Goal: Check status: Check status

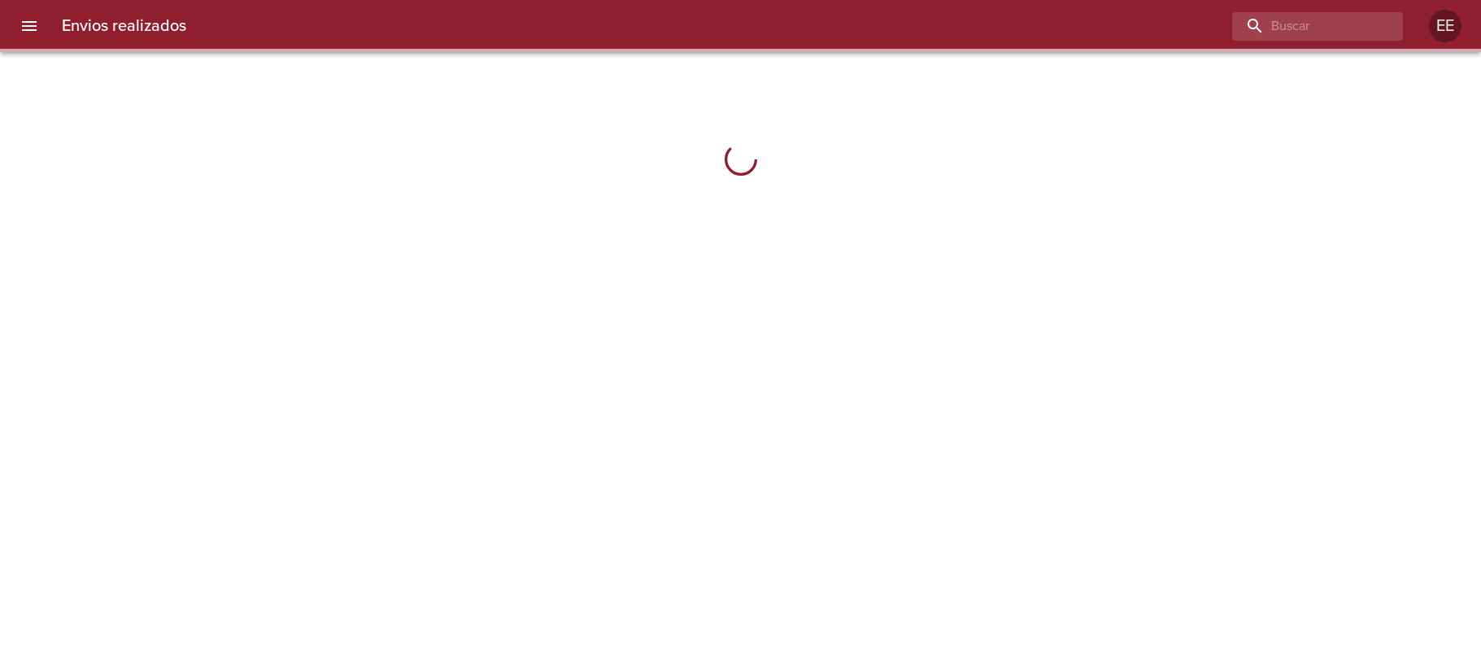
click at [1314, 31] on input "buscar" at bounding box center [1303, 26] width 143 height 28
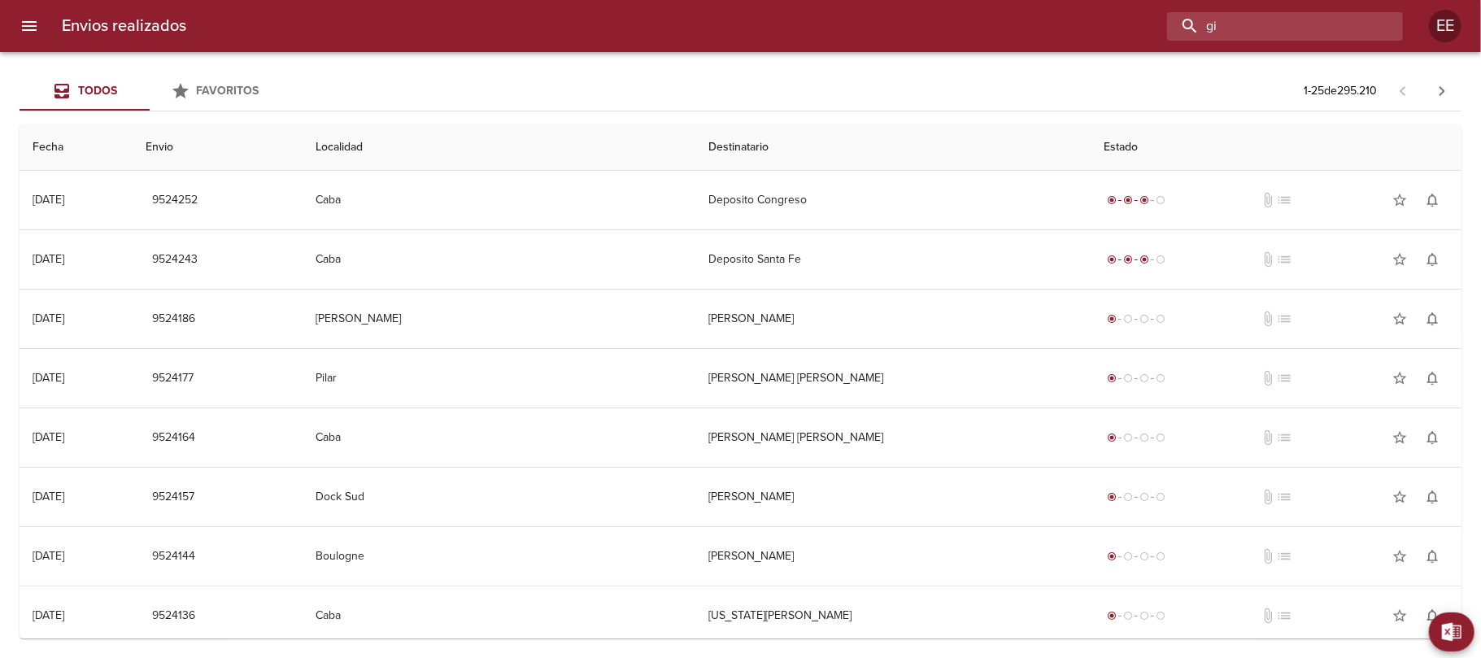
type input "g"
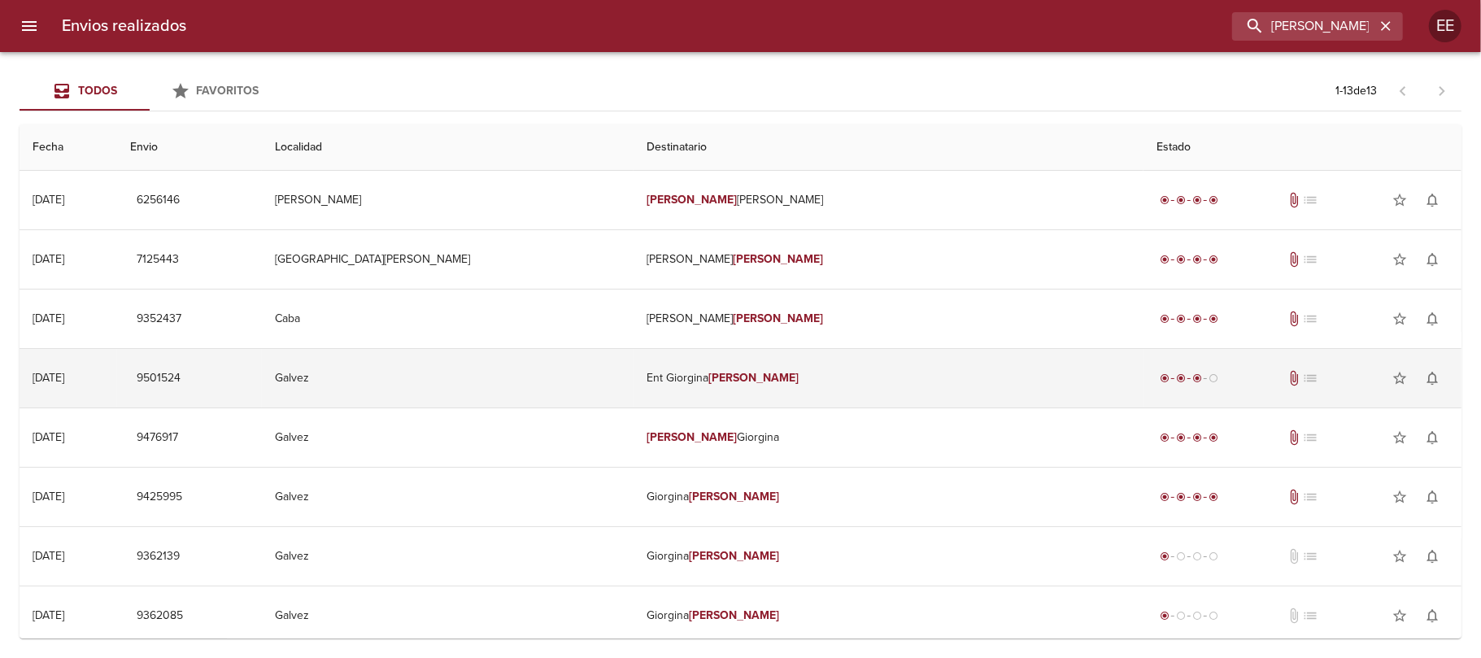
click at [734, 378] on em "[PERSON_NAME]" at bounding box center [753, 378] width 90 height 14
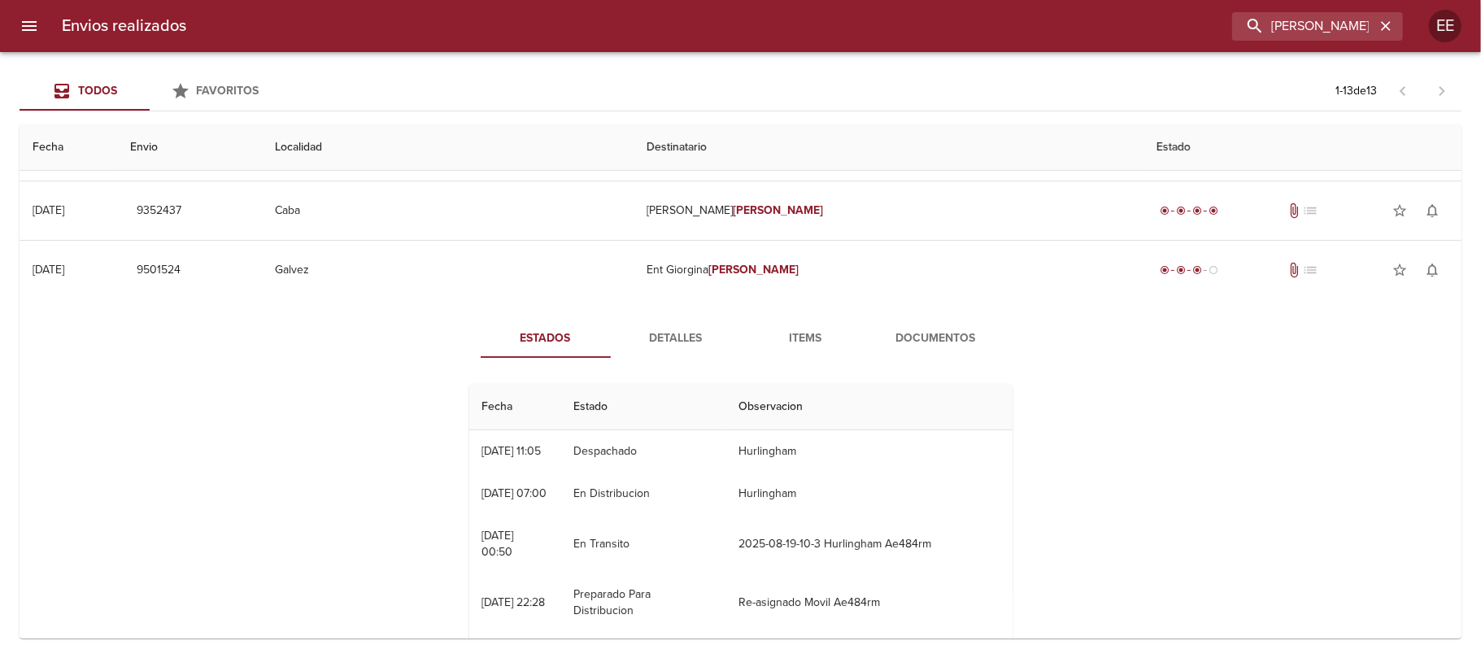
scroll to position [216, 0]
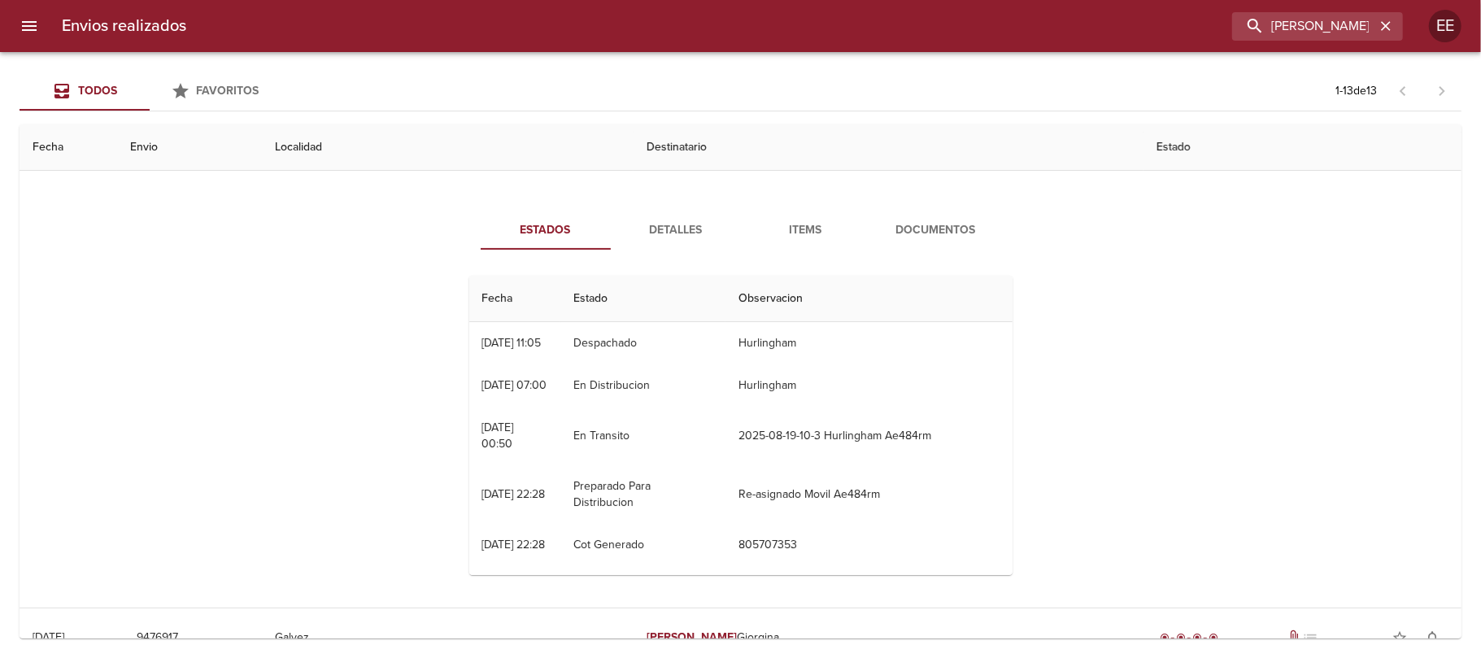
click at [811, 228] on span "Items" at bounding box center [806, 230] width 111 height 20
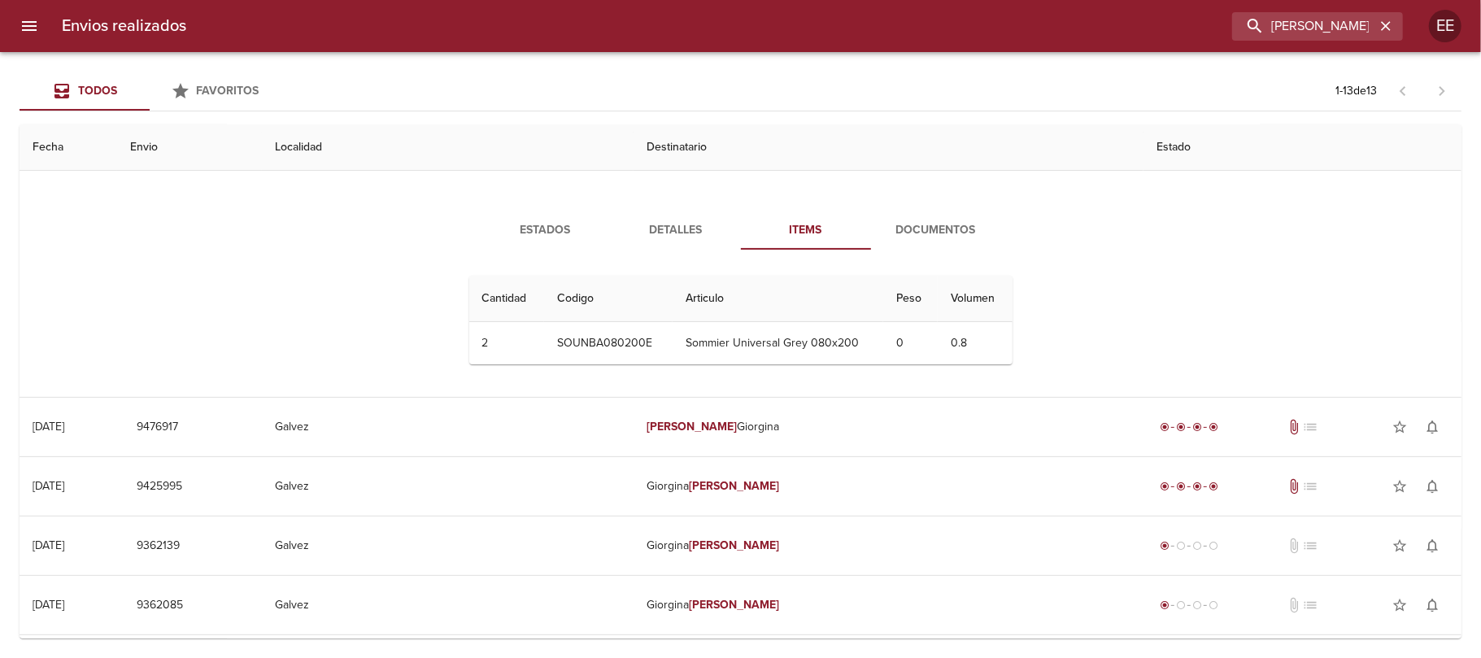
click at [943, 222] on span "Documentos" at bounding box center [936, 230] width 111 height 20
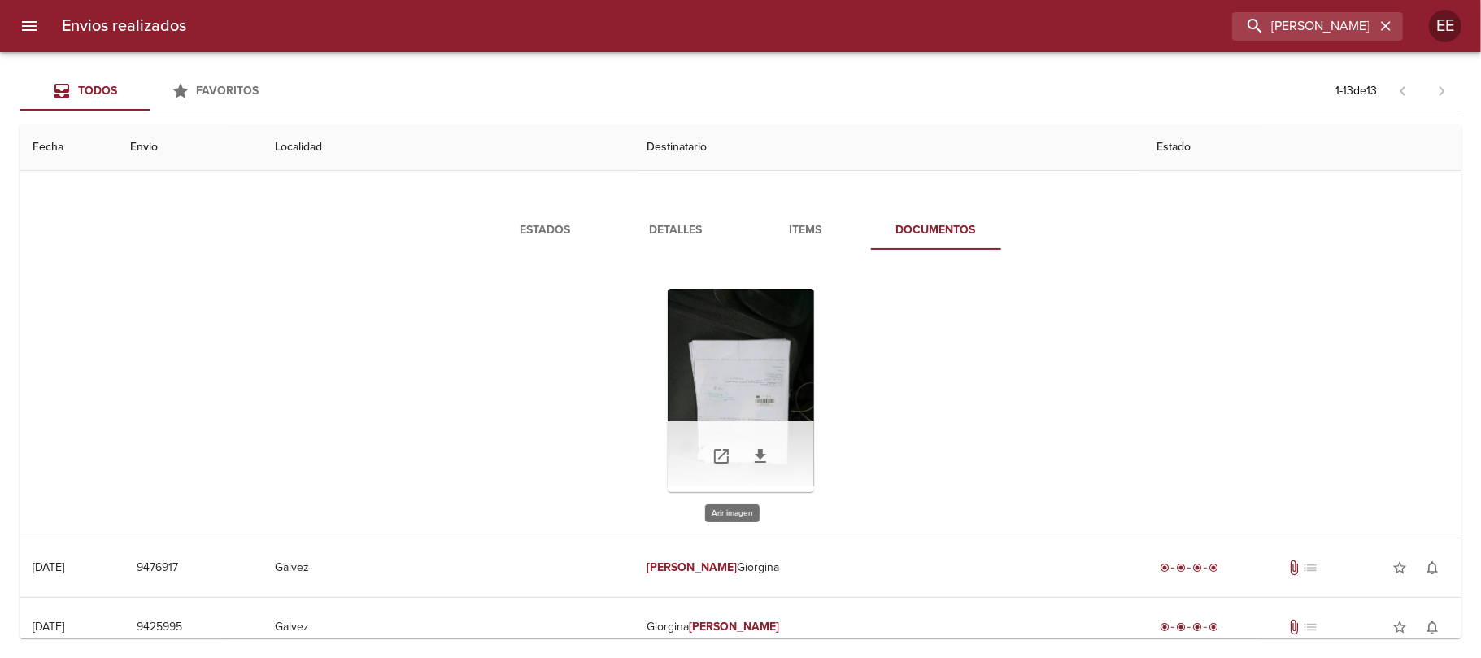
click at [760, 340] on div "Tabla de envíos del cliente" at bounding box center [741, 390] width 146 height 203
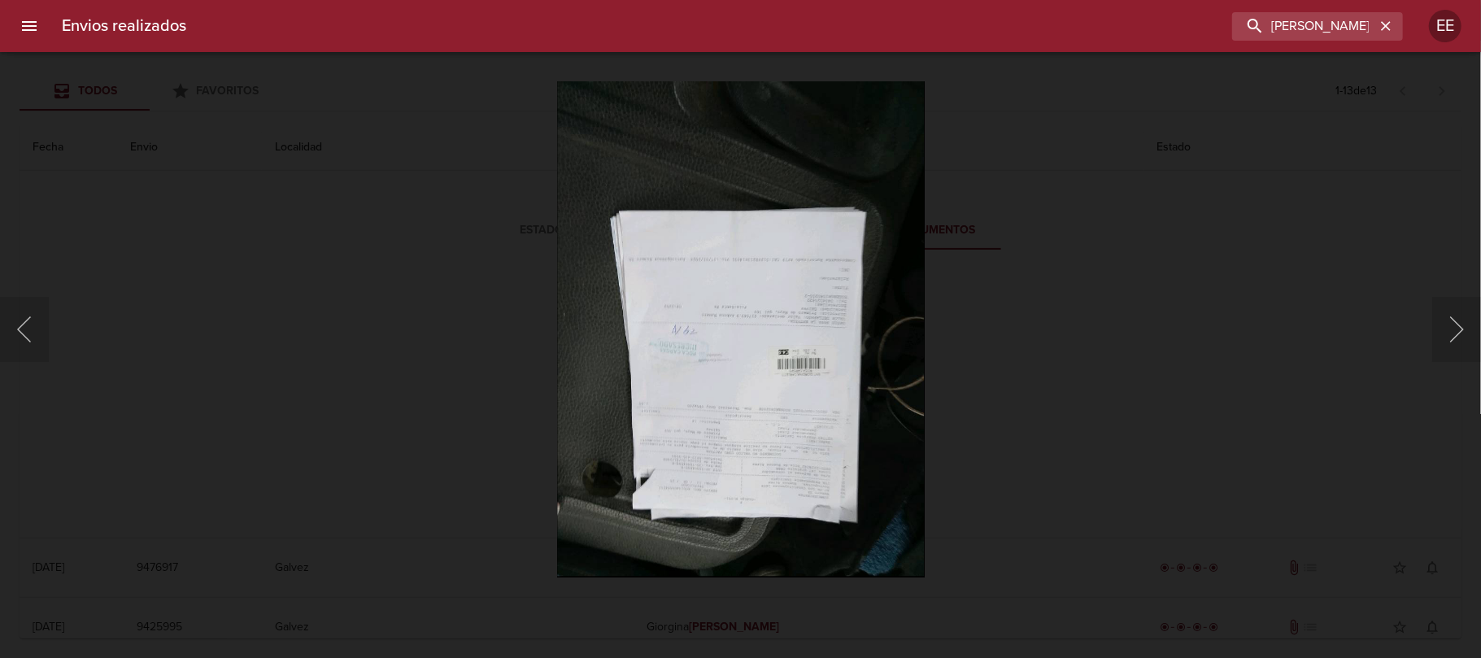
click at [765, 310] on img "Lightbox" at bounding box center [740, 328] width 368 height 495
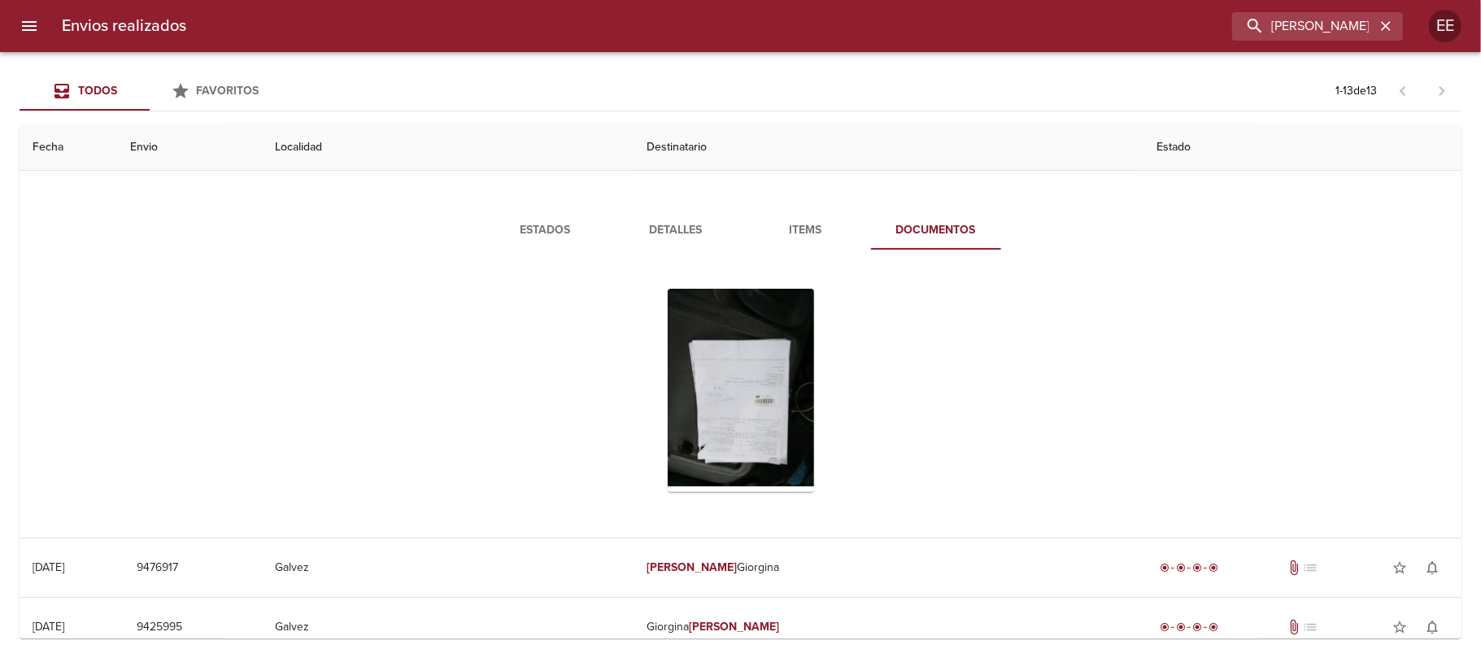
scroll to position [0, 0]
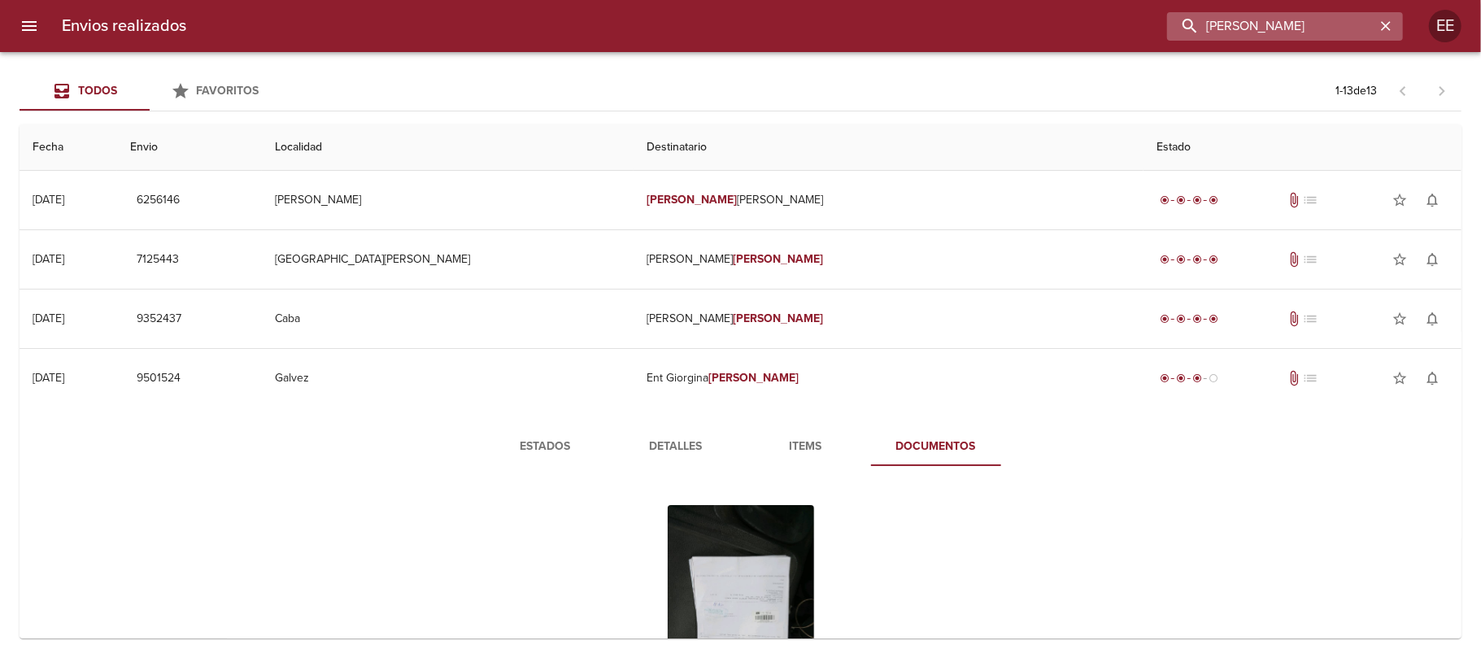
click at [1274, 27] on input "[PERSON_NAME]" at bounding box center [1271, 26] width 208 height 28
type input "[PERSON_NAME]"
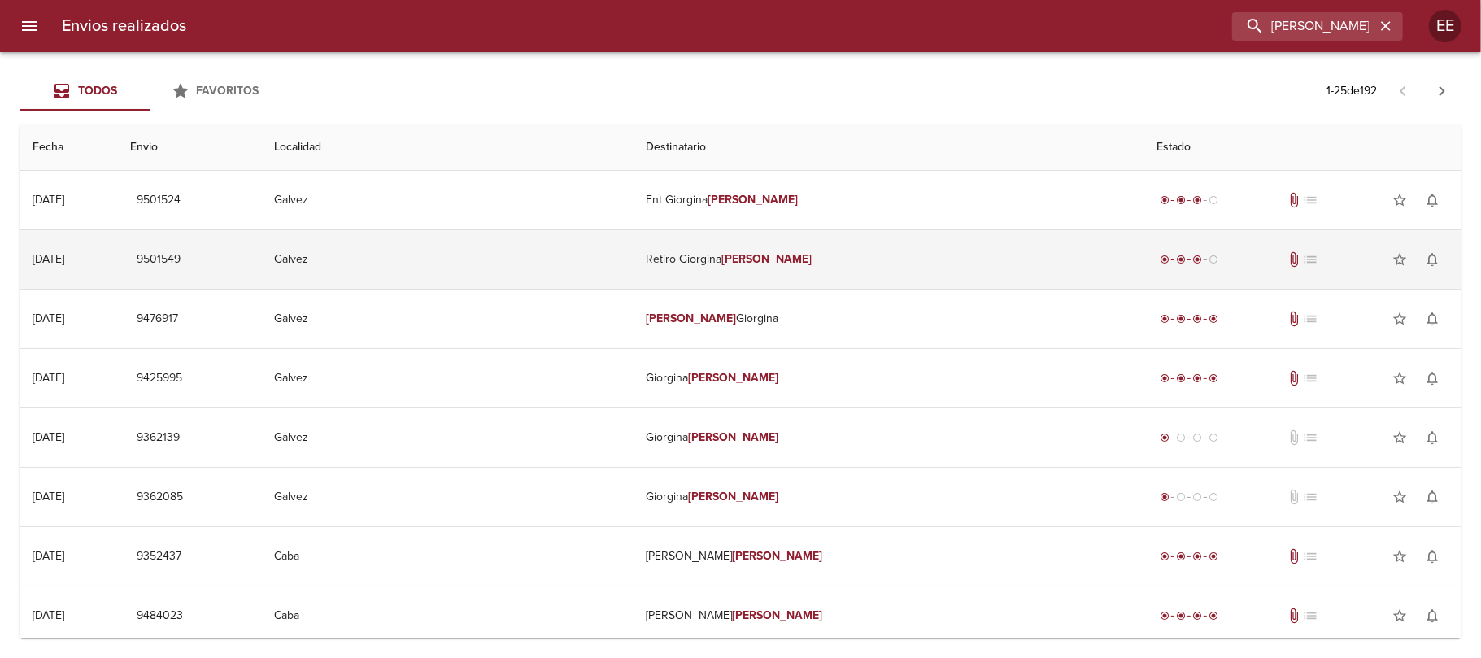
click at [739, 261] on em "[PERSON_NAME]" at bounding box center [766, 259] width 90 height 14
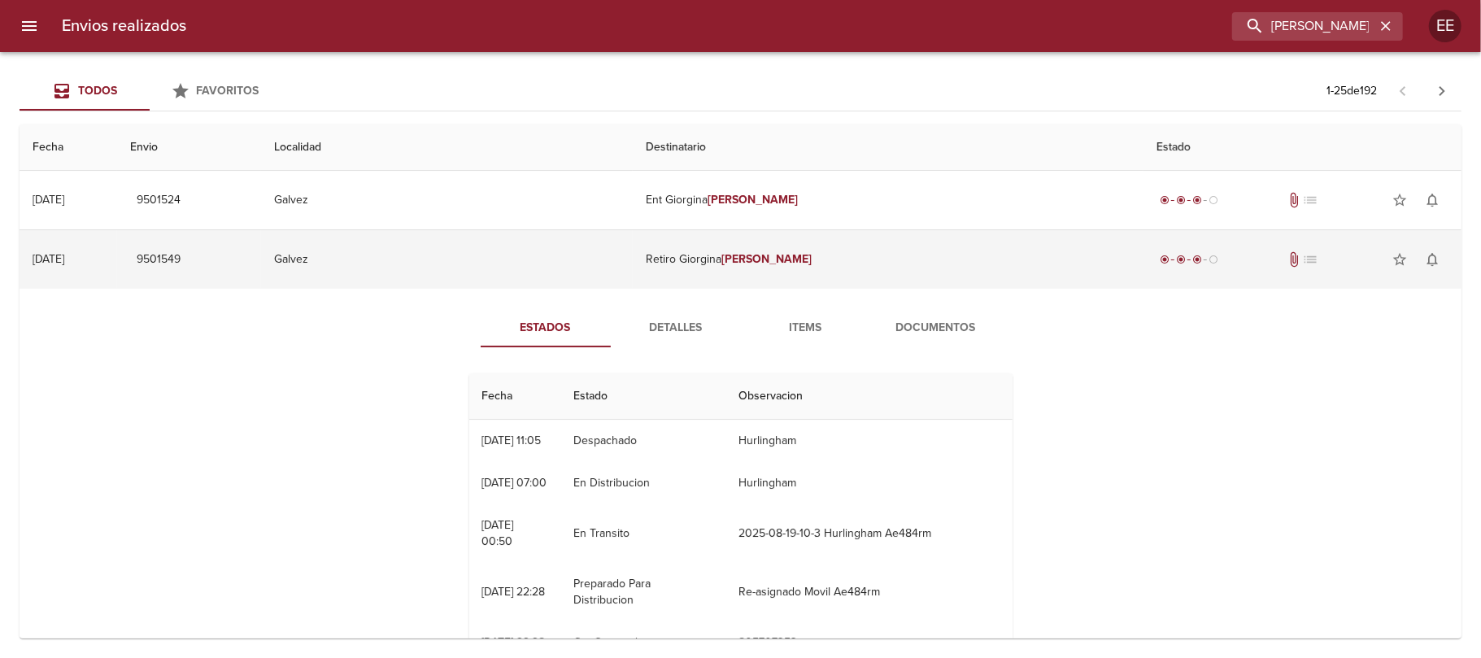
click at [736, 260] on em "[PERSON_NAME]" at bounding box center [766, 259] width 90 height 14
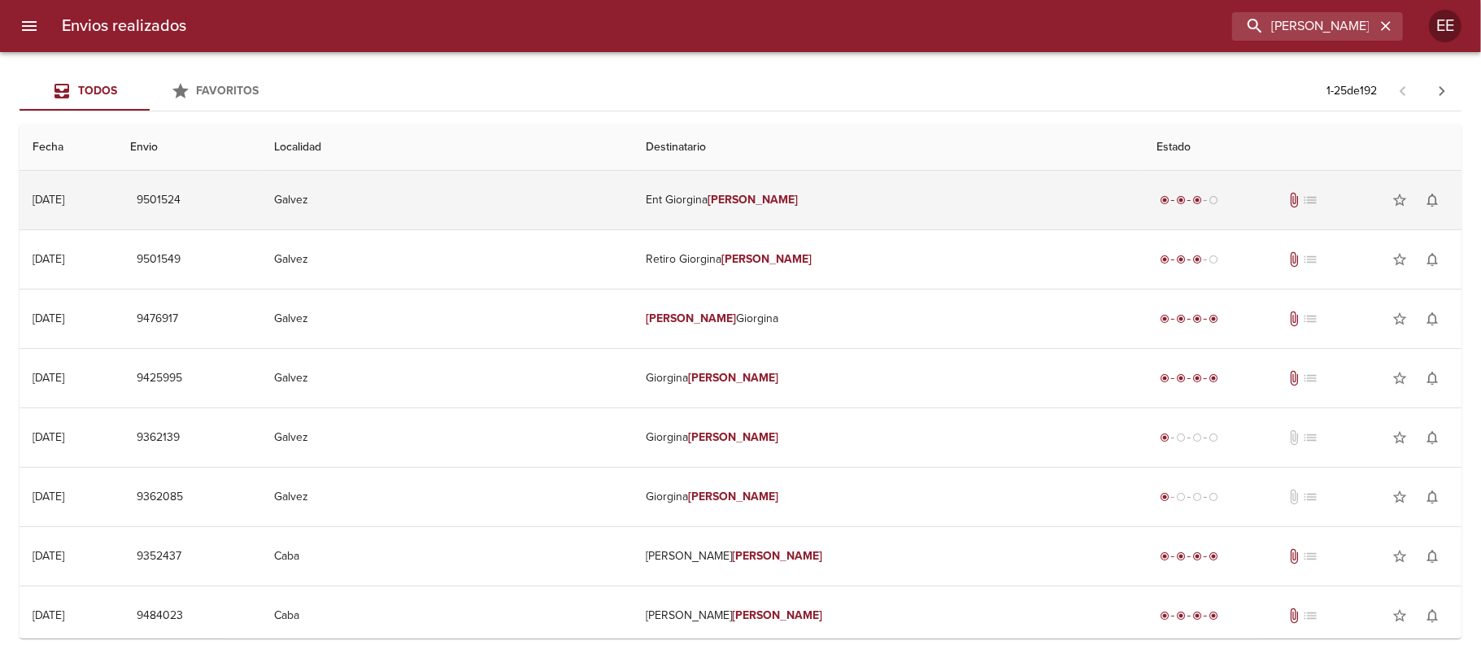
click at [729, 197] on em "[PERSON_NAME]" at bounding box center [753, 200] width 90 height 14
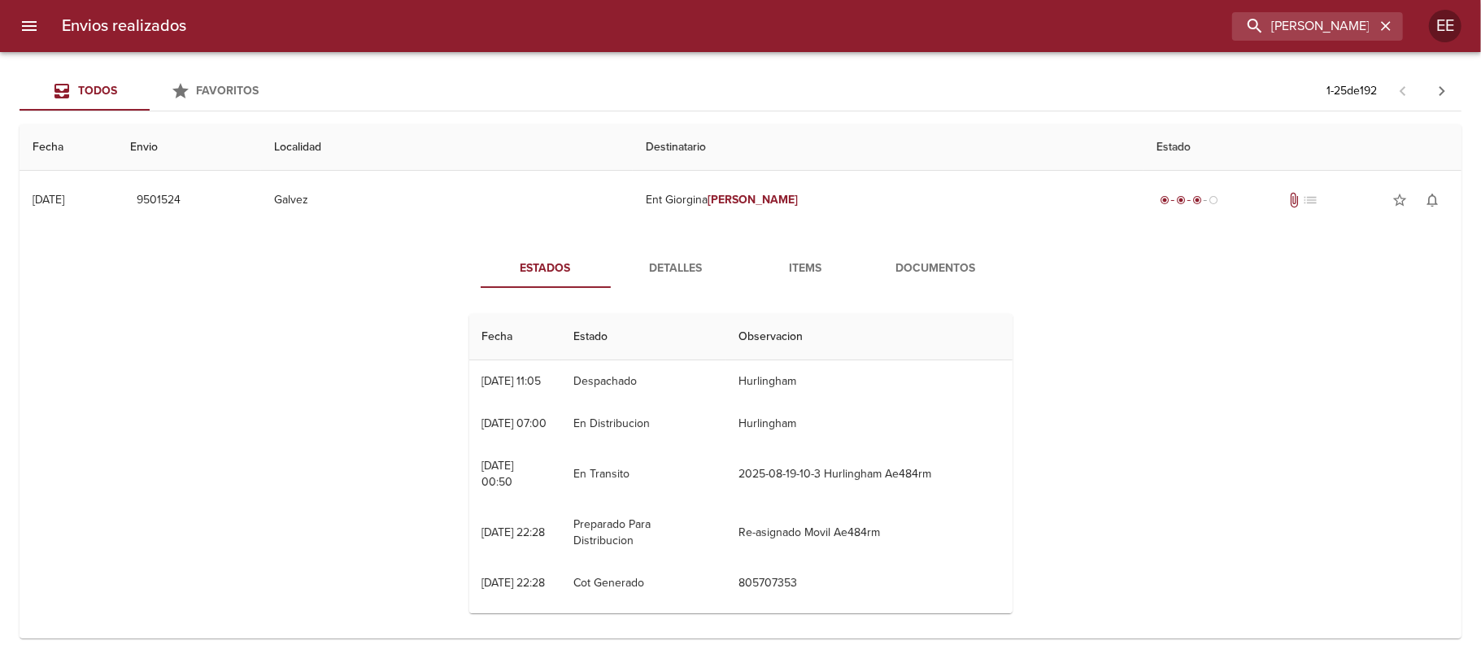
click at [687, 271] on span "Detalles" at bounding box center [676, 269] width 111 height 20
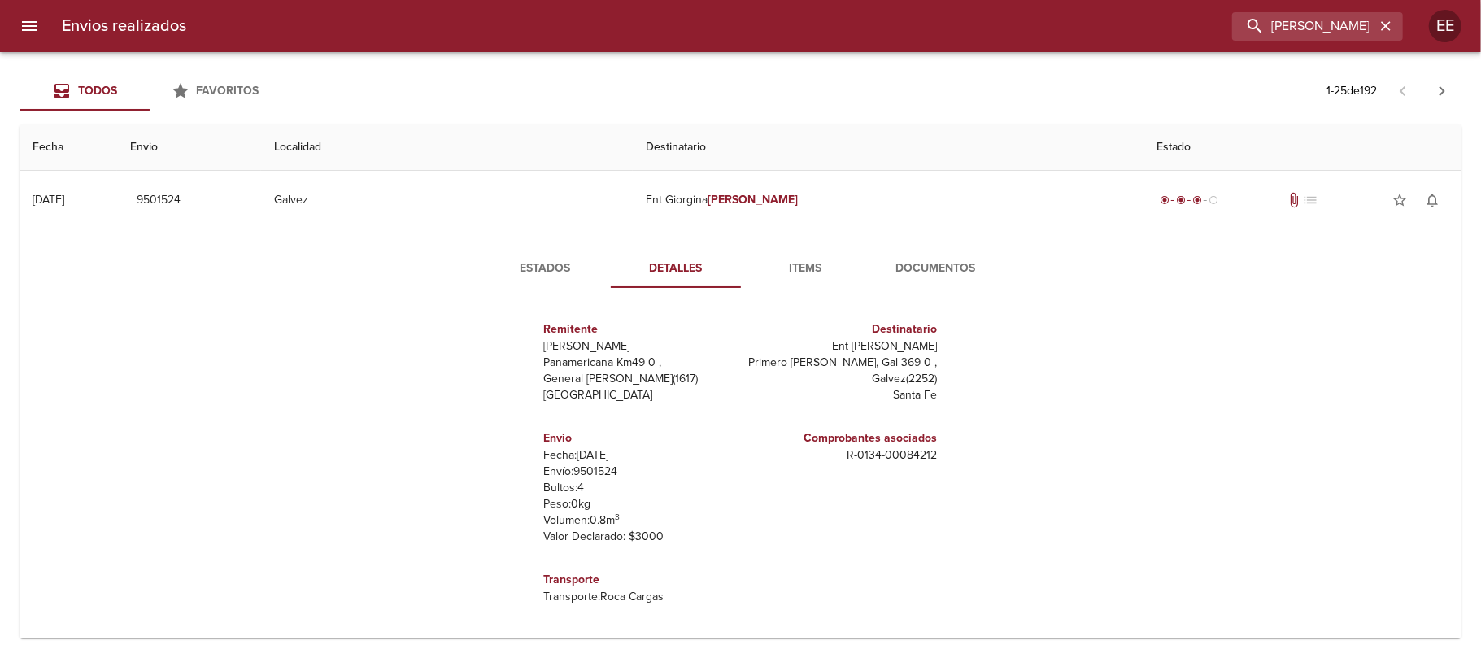
click at [802, 267] on span "Items" at bounding box center [806, 269] width 111 height 20
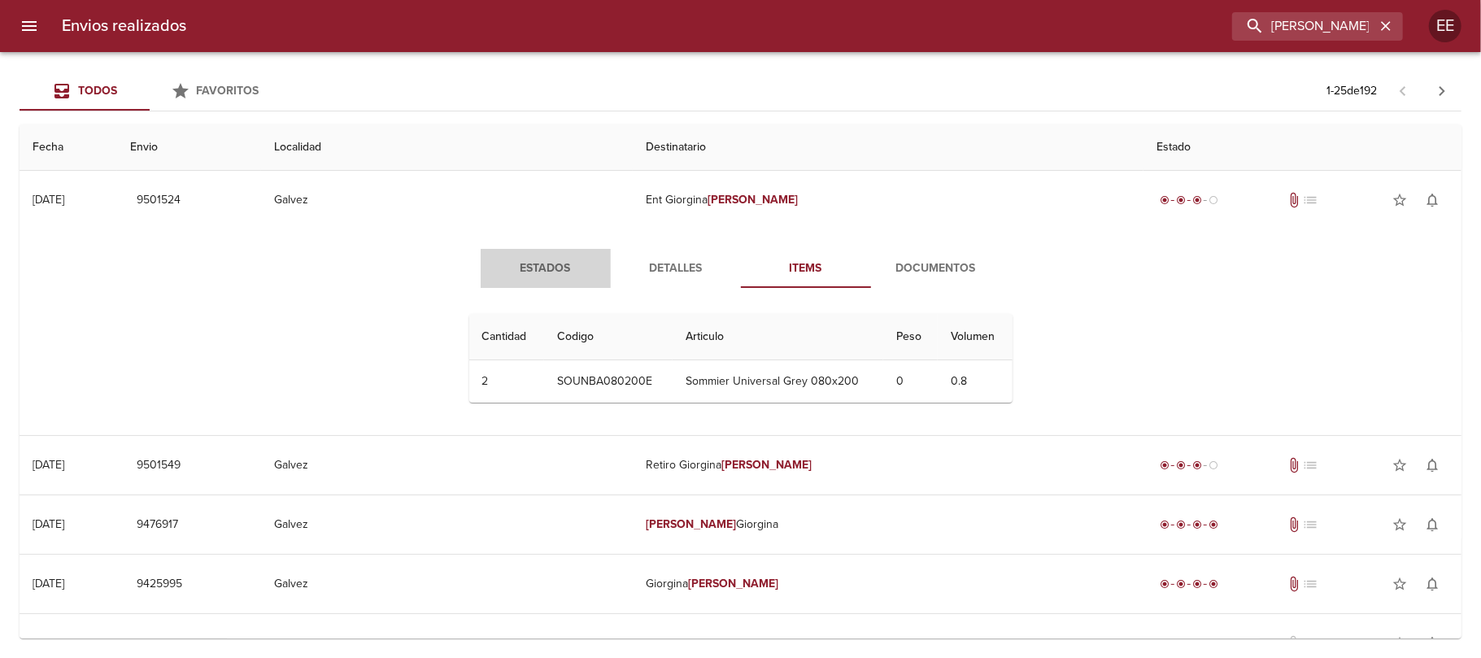
click at [541, 268] on span "Estados" at bounding box center [545, 269] width 111 height 20
